Goal: Entertainment & Leisure: Consume media (video, audio)

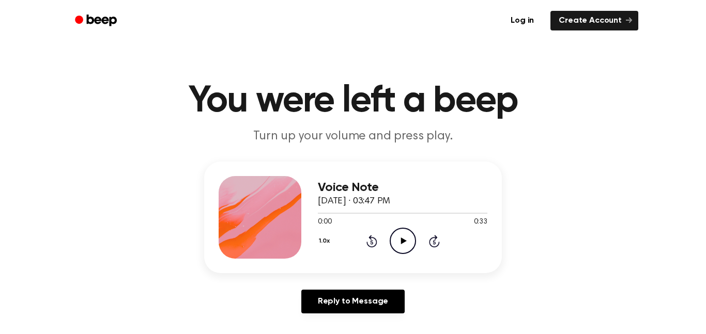
click at [406, 246] on icon "Play Audio" at bounding box center [403, 241] width 26 height 26
click at [410, 241] on icon "Play Audio" at bounding box center [403, 241] width 26 height 26
click at [369, 247] on icon at bounding box center [371, 241] width 11 height 12
click at [368, 240] on icon "Rewind 5 seconds" at bounding box center [371, 241] width 11 height 13
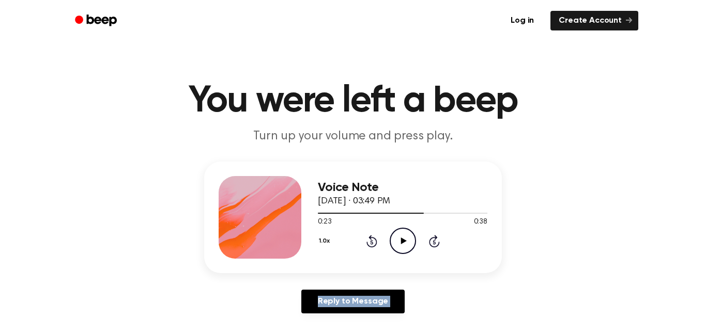
click at [368, 240] on icon "Rewind 5 seconds" at bounding box center [371, 241] width 11 height 13
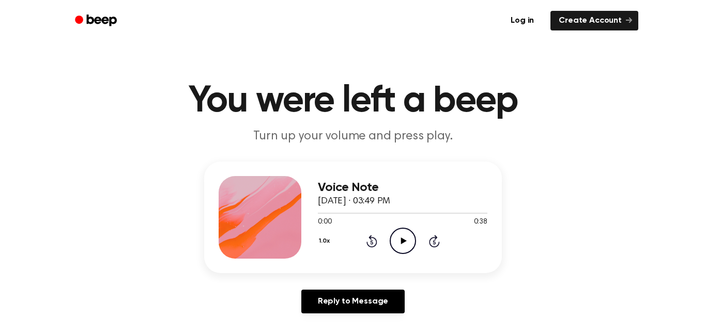
click at [409, 238] on icon "Play Audio" at bounding box center [403, 241] width 26 height 26
